Goal: Transaction & Acquisition: Purchase product/service

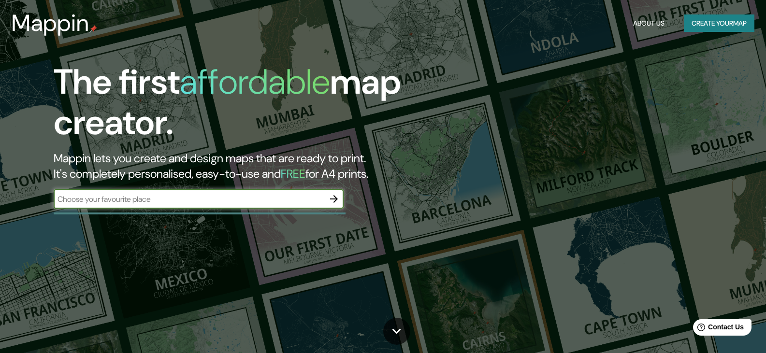
click at [180, 206] on div "​" at bounding box center [199, 198] width 290 height 19
type input "[GEOGRAPHIC_DATA]"
click at [334, 201] on icon "button" at bounding box center [334, 199] width 12 height 12
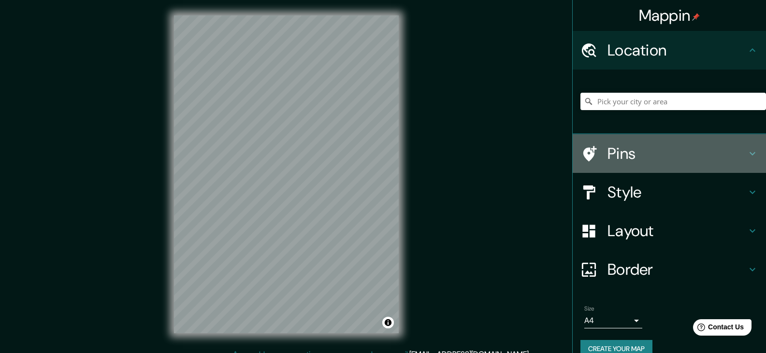
click at [642, 161] on h4 "Pins" at bounding box center [677, 153] width 139 height 19
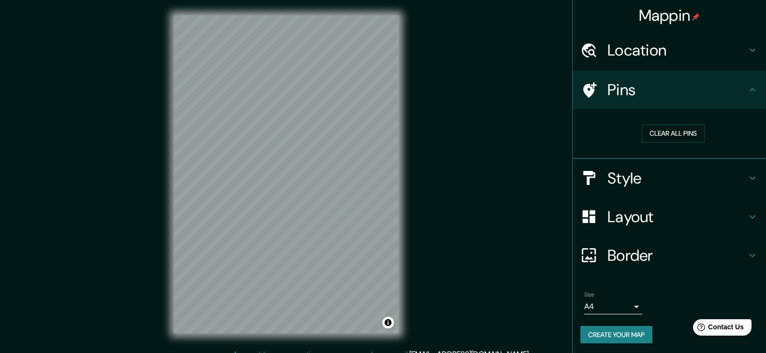
click at [588, 82] on icon at bounding box center [589, 90] width 17 height 17
click at [592, 93] on div at bounding box center [594, 90] width 27 height 17
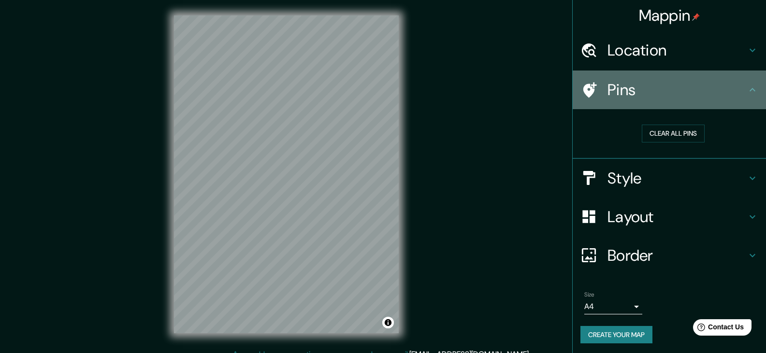
click at [590, 92] on div at bounding box center [594, 90] width 27 height 17
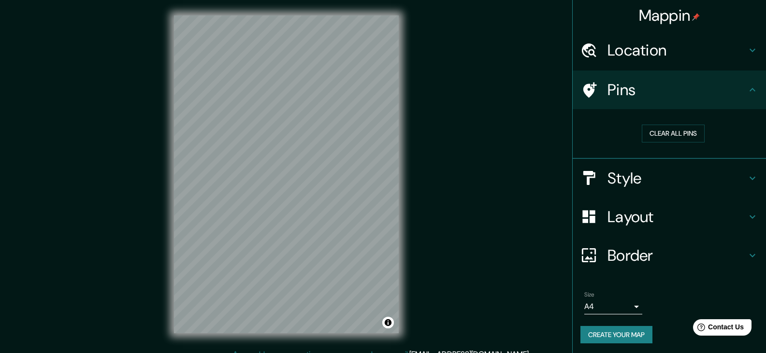
click at [590, 92] on div at bounding box center [594, 90] width 27 height 17
click at [595, 50] on div at bounding box center [594, 50] width 27 height 17
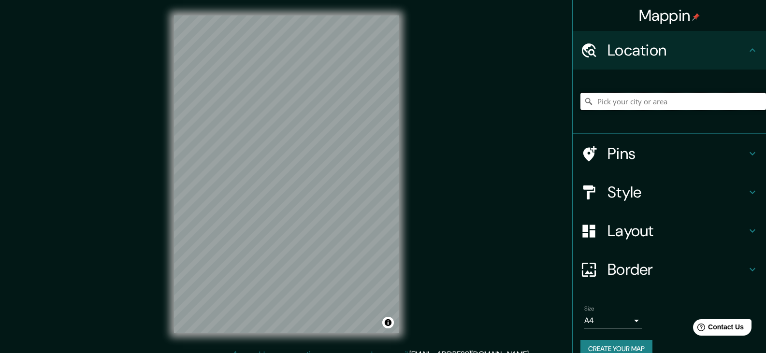
click at [627, 106] on input "Pick your city or area" at bounding box center [674, 101] width 186 height 17
click at [633, 350] on button "Create your map" at bounding box center [617, 349] width 72 height 18
click at [625, 318] on body "Mappin Location Pins Style Layout Border Choose a border. Hint : you can make l…" at bounding box center [383, 176] width 766 height 353
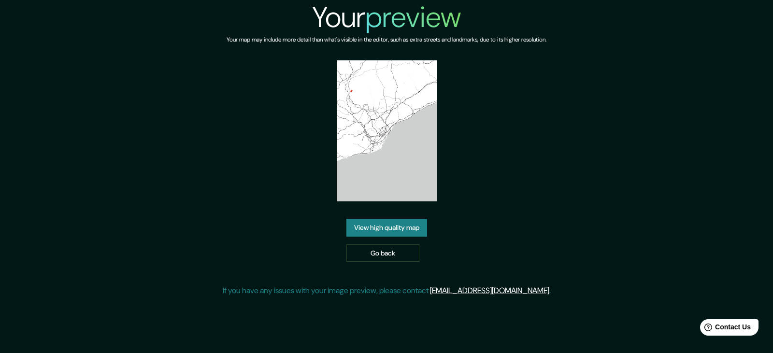
click at [408, 228] on link "View high quality map" at bounding box center [387, 228] width 81 height 18
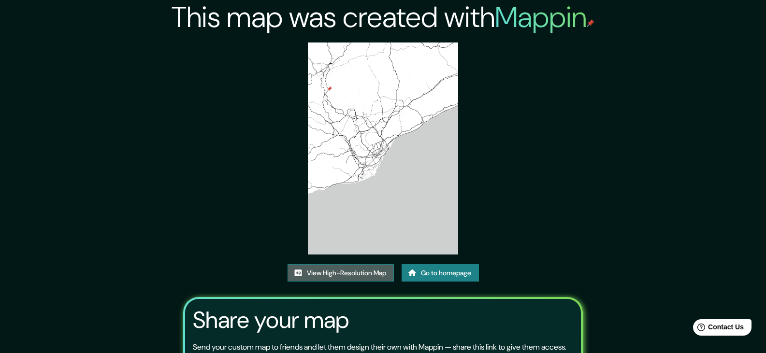
click at [378, 273] on link "View High-Resolution Map" at bounding box center [341, 273] width 106 height 18
